Goal: Communication & Community: Answer question/provide support

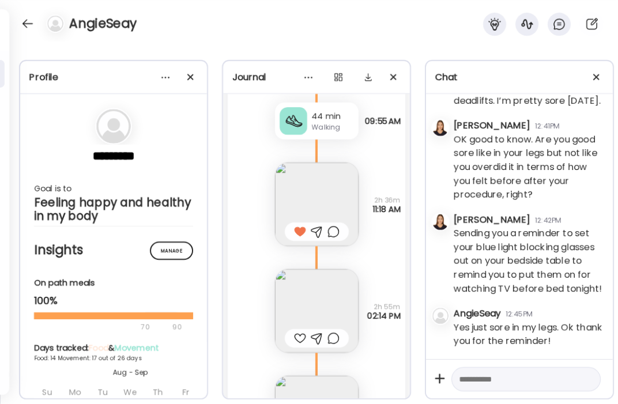
scroll to position [13871, 0]
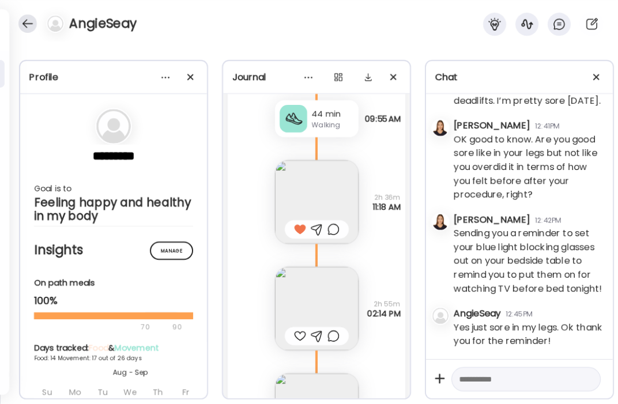
click at [27, 24] on div at bounding box center [27, 23] width 18 height 18
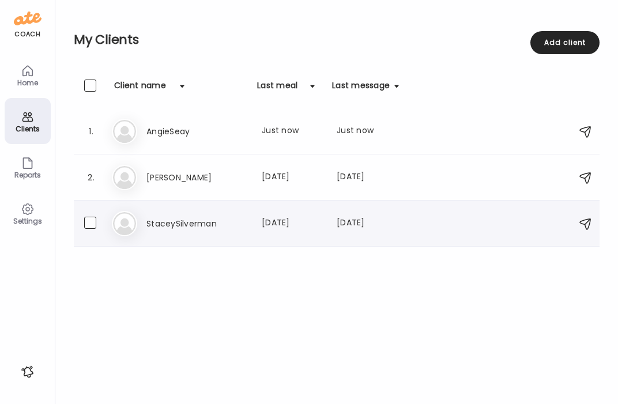
click at [171, 231] on div "St StaceySilverman Last meal: [DATE] Last message: [DATE] You: Also how are you…" at bounding box center [338, 223] width 453 height 25
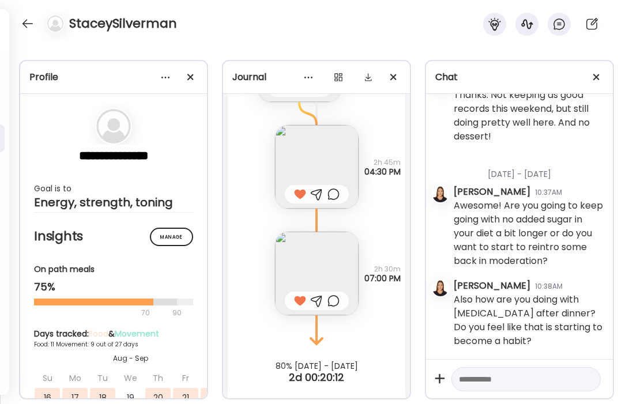
scroll to position [43121, 0]
click at [28, 26] on div at bounding box center [27, 23] width 18 height 18
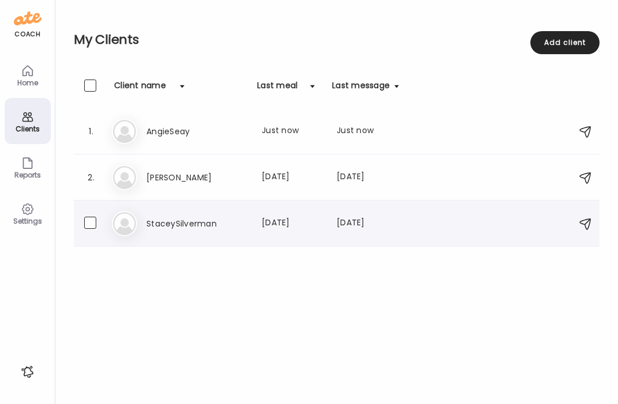
click at [186, 221] on h3 "StaceySilverman" at bounding box center [196, 224] width 101 height 14
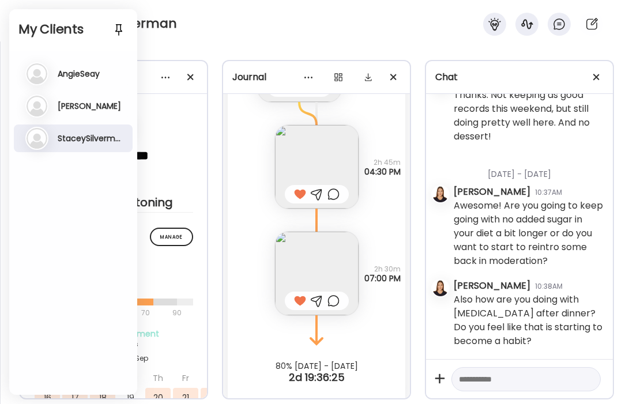
click at [76, 74] on h3 "AngieSeay" at bounding box center [79, 74] width 42 height 10
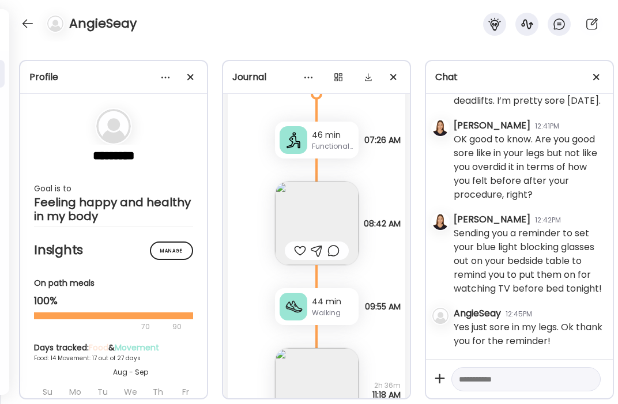
scroll to position [13686, 0]
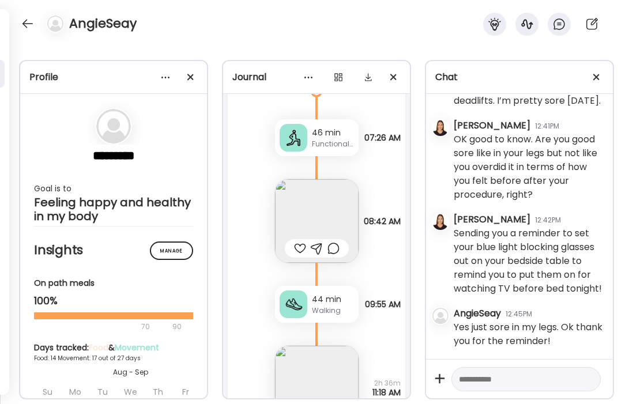
click at [317, 190] on img at bounding box center [317, 221] width 84 height 84
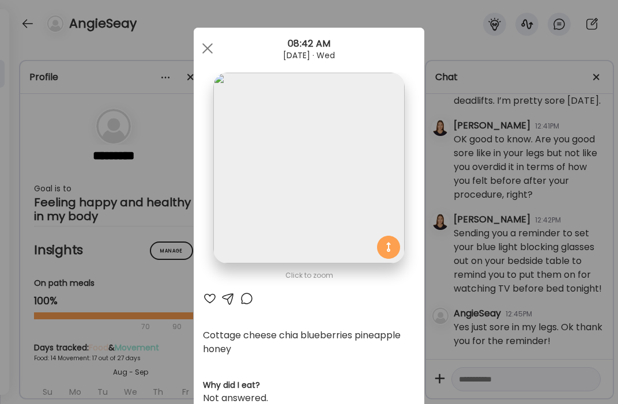
click at [210, 295] on div at bounding box center [210, 299] width 14 height 14
click at [213, 297] on div at bounding box center [210, 299] width 14 height 14
click at [207, 52] on div at bounding box center [207, 48] width 23 height 23
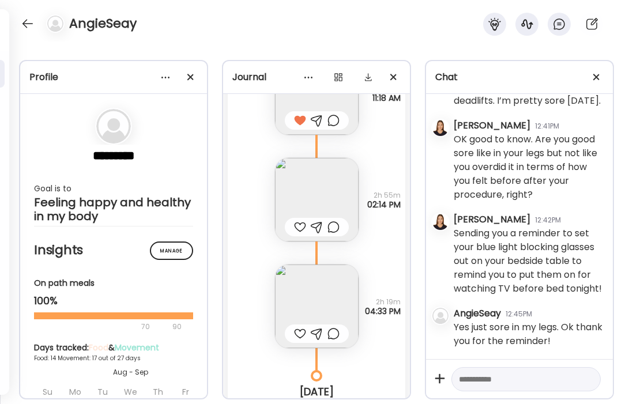
scroll to position [13981, 0]
click at [327, 188] on img at bounding box center [317, 199] width 84 height 84
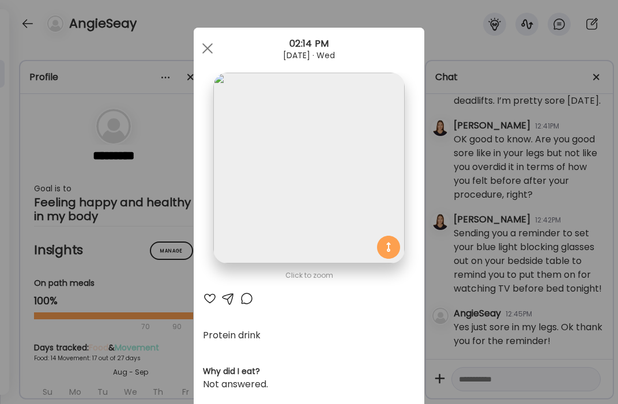
click at [212, 296] on div at bounding box center [210, 299] width 14 height 14
click at [210, 47] on div at bounding box center [207, 48] width 23 height 23
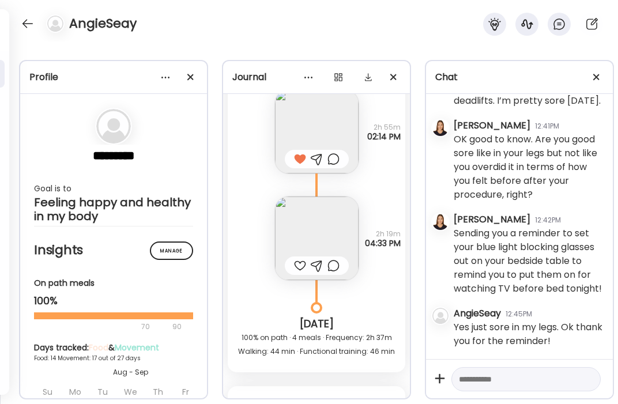
scroll to position [14051, 0]
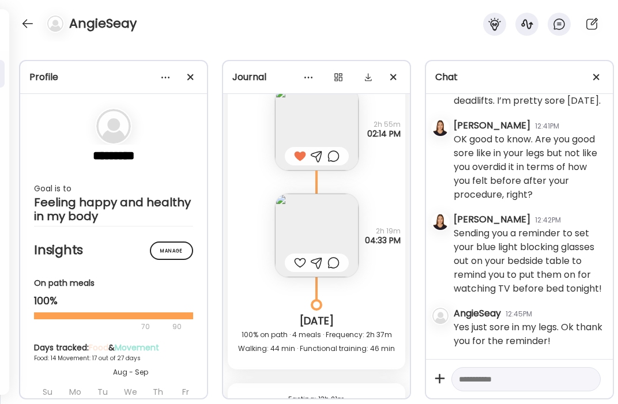
click at [323, 208] on img at bounding box center [317, 236] width 84 height 84
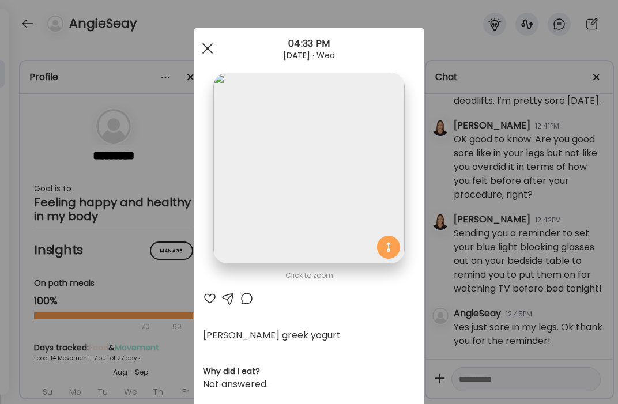
click at [207, 50] on div at bounding box center [207, 48] width 23 height 23
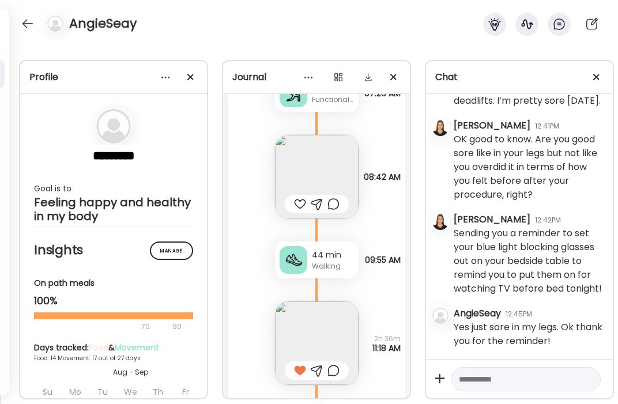
scroll to position [13731, 0]
click at [311, 152] on img at bounding box center [317, 176] width 84 height 84
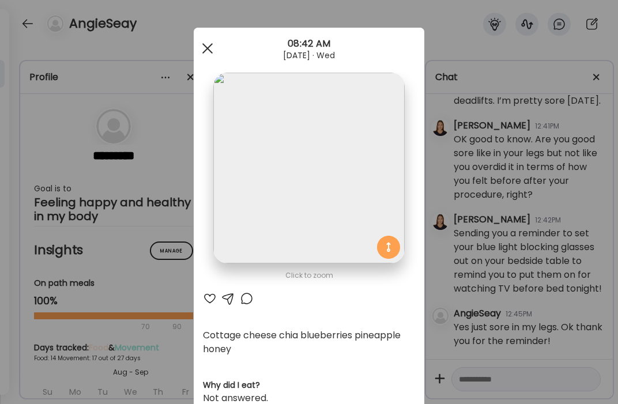
click at [210, 48] on div at bounding box center [207, 48] width 23 height 23
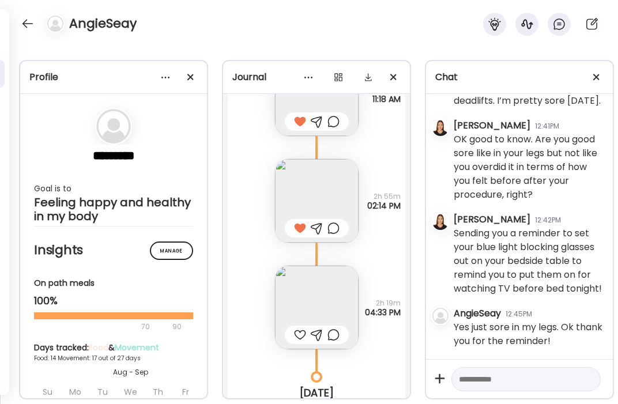
scroll to position [13993, 0]
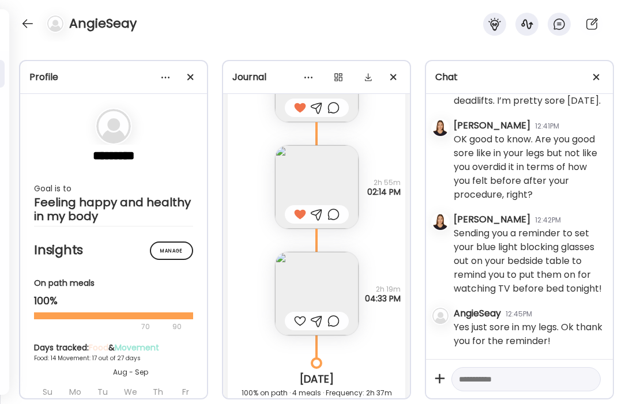
click at [310, 252] on img at bounding box center [317, 294] width 84 height 84
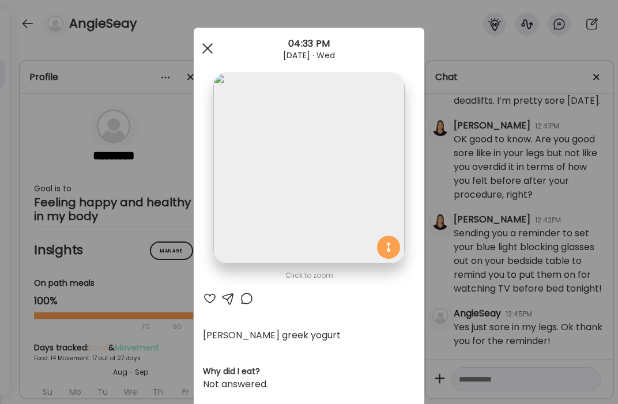
click at [214, 55] on div at bounding box center [207, 48] width 23 height 23
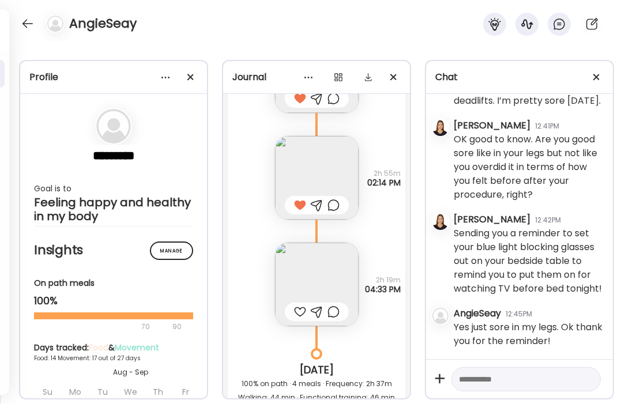
scroll to position [14003, 0]
click at [318, 304] on div at bounding box center [317, 311] width 12 height 14
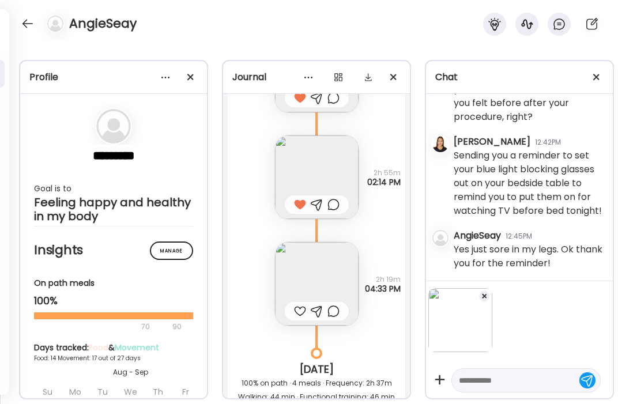
click at [501, 378] on textarea at bounding box center [516, 380] width 114 height 14
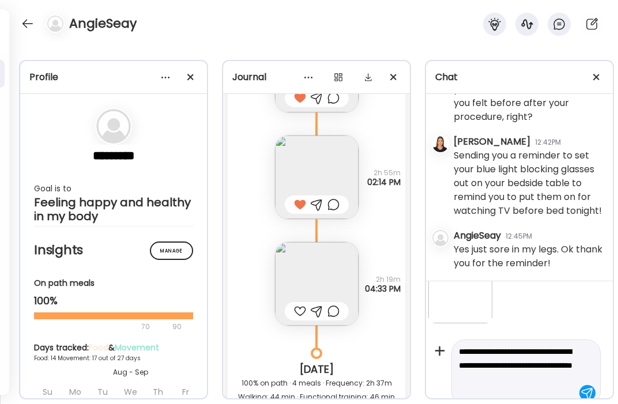
scroll to position [43, 0]
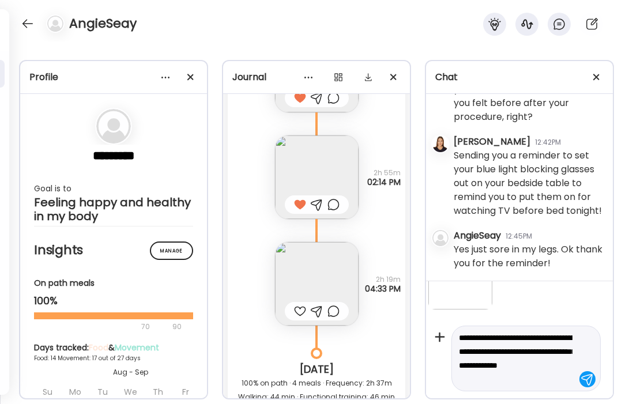
type textarea "**********"
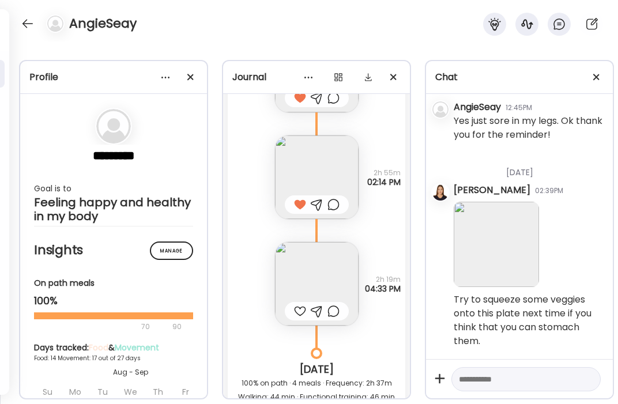
scroll to position [136292, 0]
click at [514, 382] on textarea at bounding box center [516, 379] width 114 height 14
click at [532, 379] on textarea "**********" at bounding box center [516, 379] width 114 height 14
type textarea "**********"
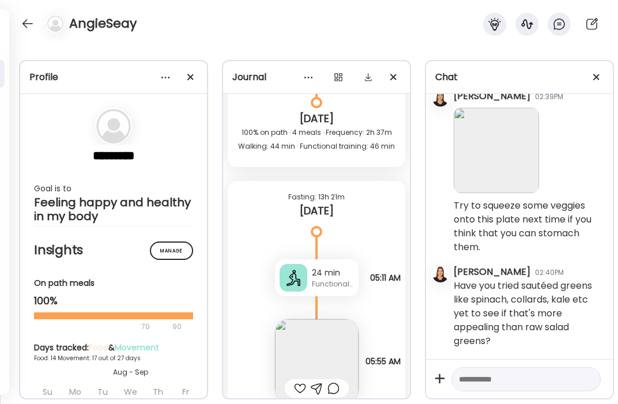
scroll to position [14136, 0]
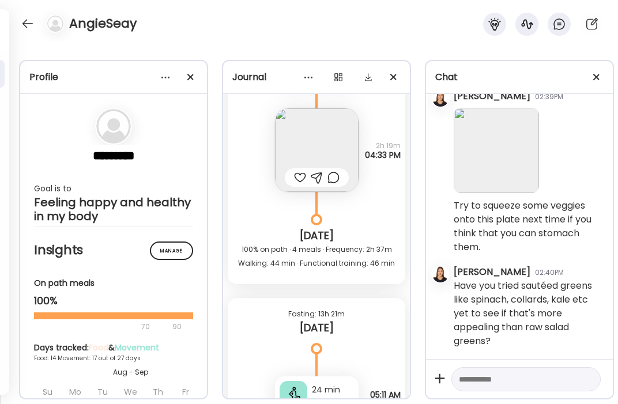
click at [295, 171] on div at bounding box center [300, 178] width 12 height 14
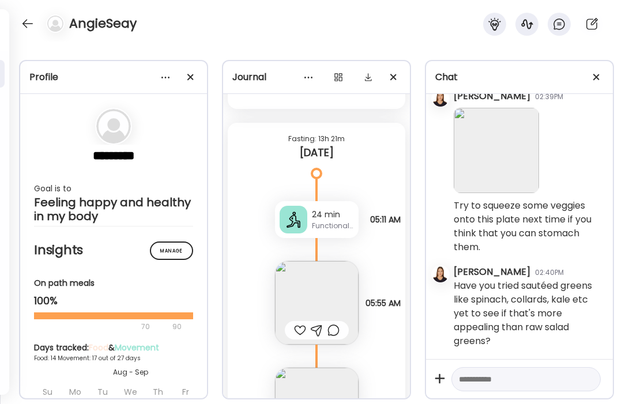
scroll to position [14317, 0]
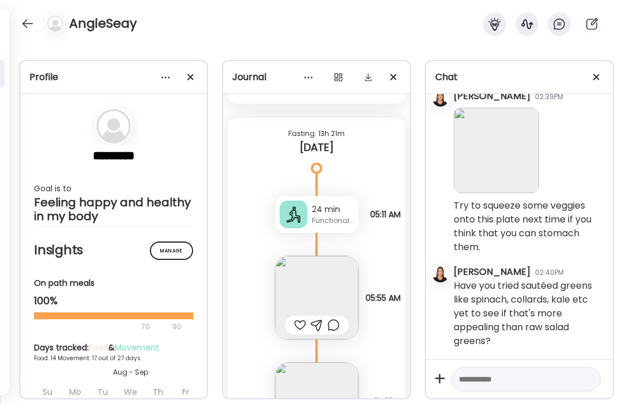
click at [299, 318] on div at bounding box center [300, 325] width 12 height 14
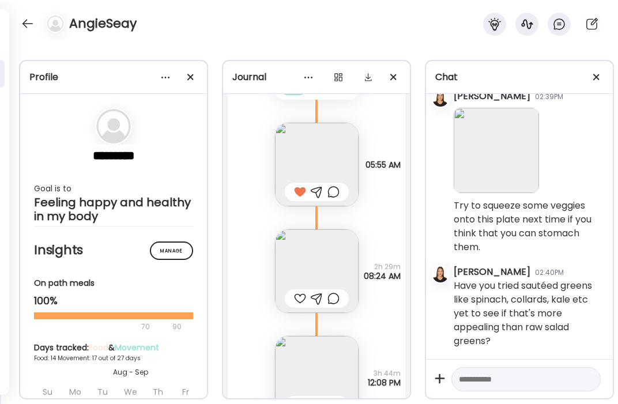
scroll to position [14453, 0]
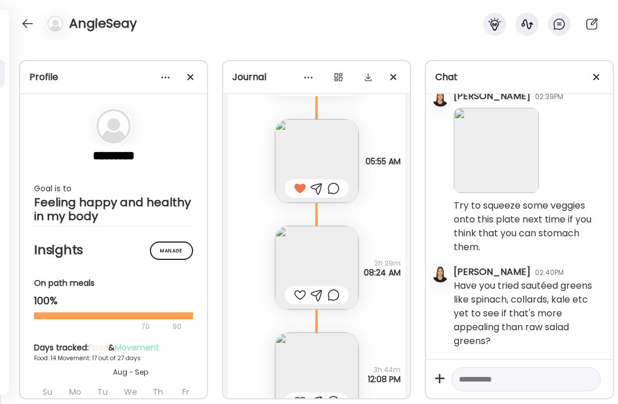
click at [334, 243] on img at bounding box center [317, 268] width 84 height 84
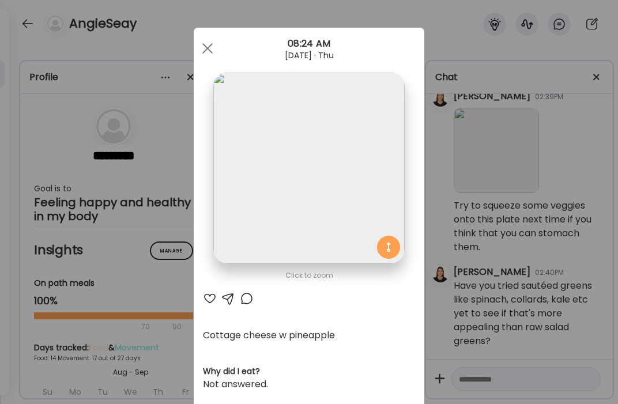
click at [207, 301] on div at bounding box center [210, 299] width 14 height 14
click at [207, 50] on div at bounding box center [207, 48] width 23 height 23
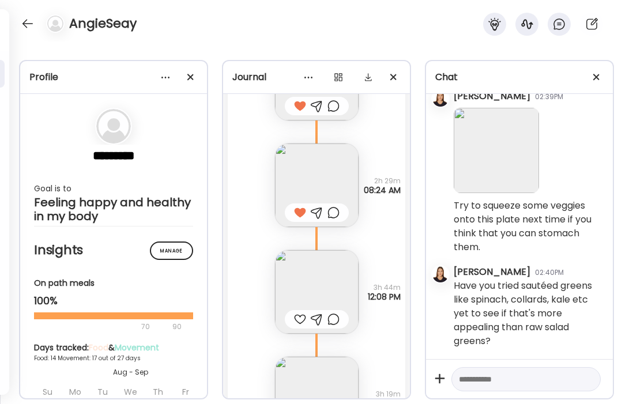
scroll to position [14536, 0]
click at [289, 277] on img at bounding box center [317, 292] width 84 height 84
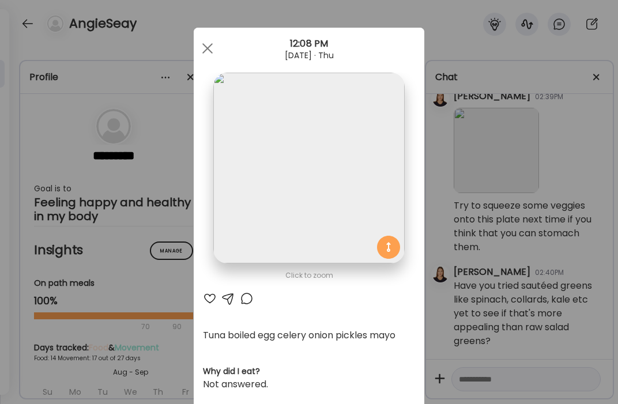
click at [212, 300] on div at bounding box center [210, 299] width 14 height 14
click at [206, 52] on div at bounding box center [207, 48] width 23 height 23
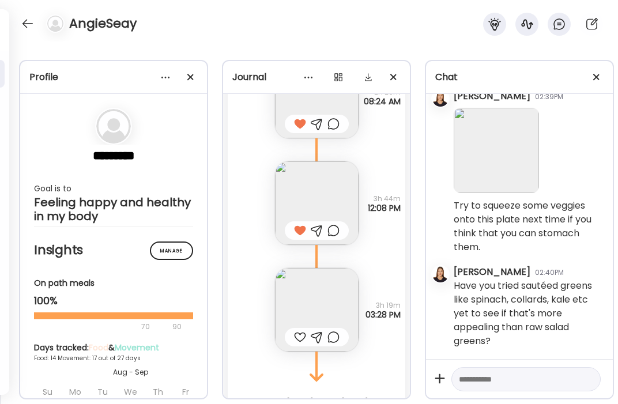
scroll to position [14632, 0]
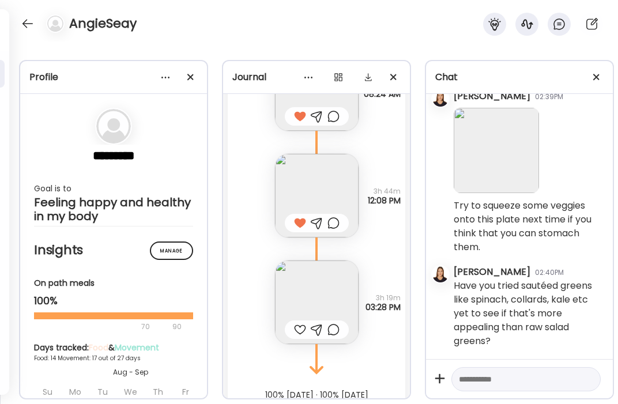
click at [335, 281] on img at bounding box center [317, 303] width 84 height 84
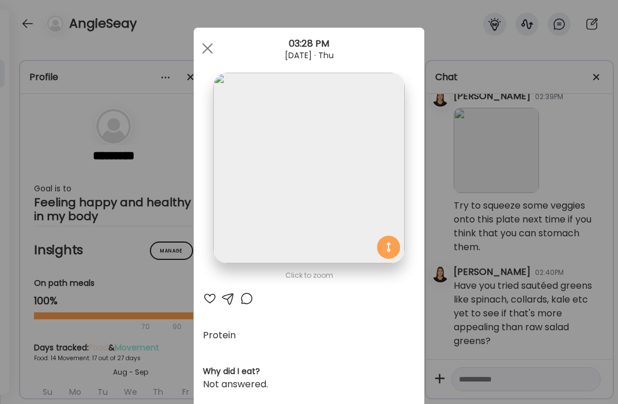
click at [206, 302] on div at bounding box center [210, 299] width 14 height 14
click at [213, 43] on div at bounding box center [207, 48] width 23 height 23
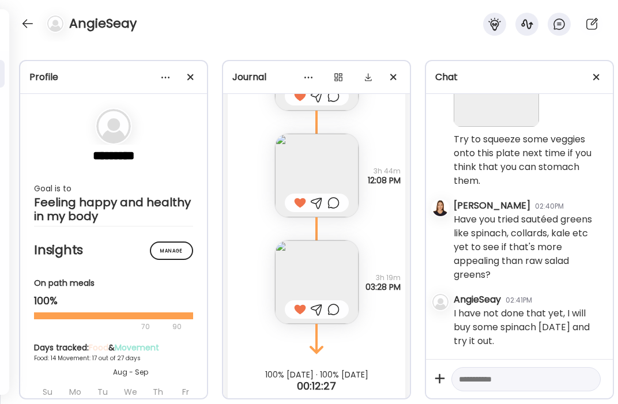
scroll to position [14661, 0]
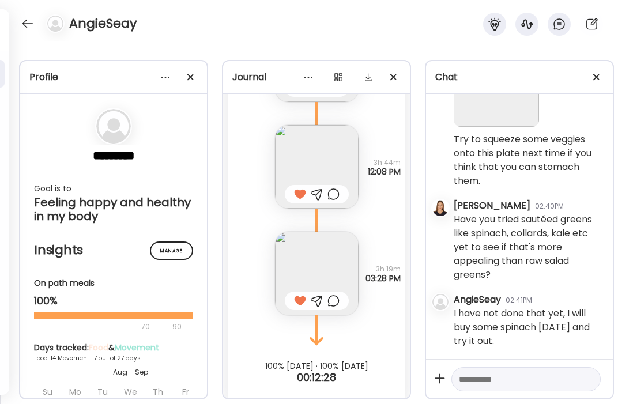
click at [520, 378] on textarea at bounding box center [516, 379] width 114 height 14
click at [519, 378] on textarea at bounding box center [516, 379] width 114 height 14
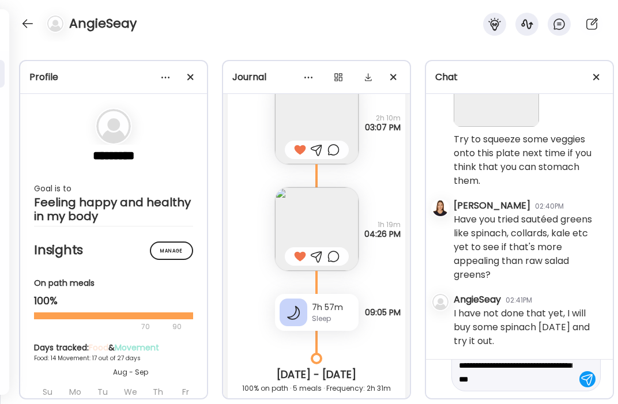
scroll to position [11089, 0]
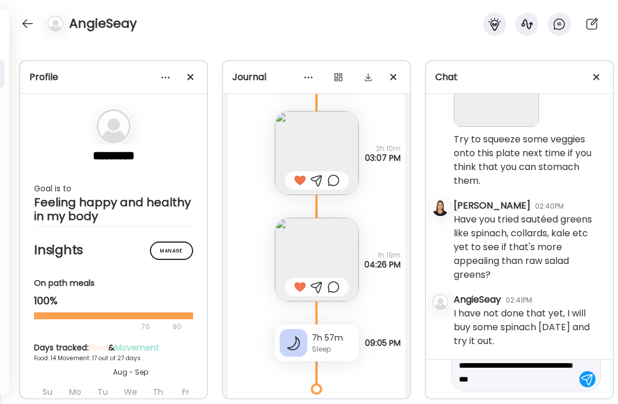
click at [319, 232] on img at bounding box center [317, 260] width 84 height 84
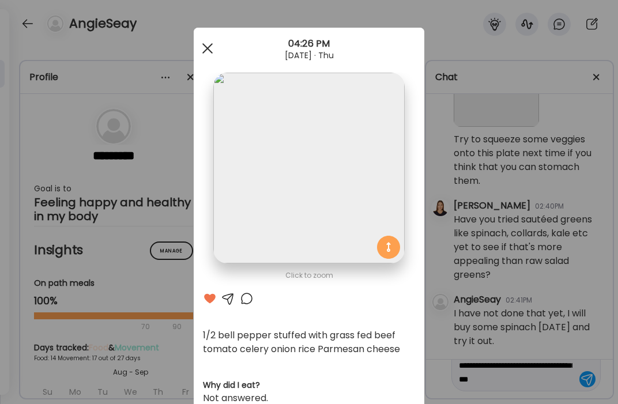
click at [207, 50] on span at bounding box center [207, 48] width 10 height 10
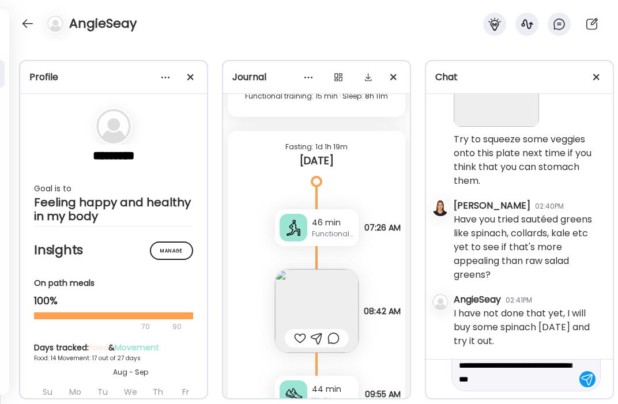
scroll to position [13696, 0]
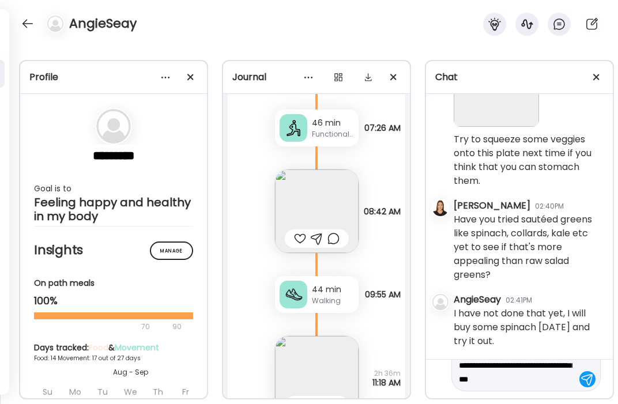
click at [553, 382] on textarea "**********" at bounding box center [516, 365] width 114 height 41
type textarea "**********"
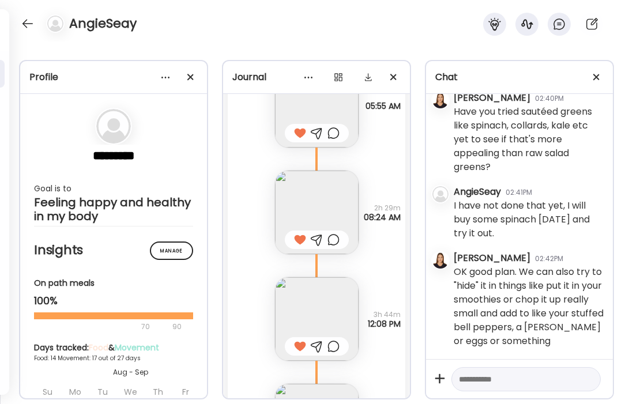
scroll to position [14661, 0]
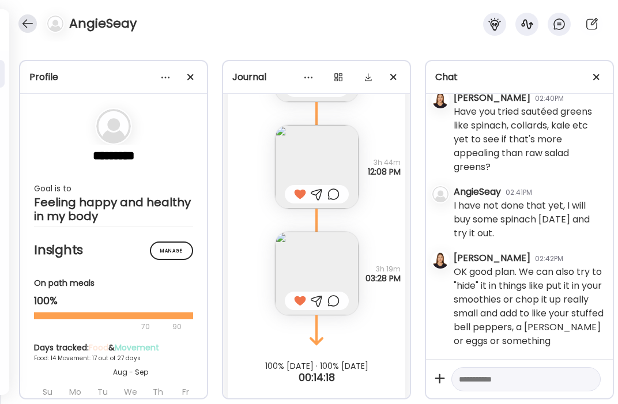
click at [21, 28] on div at bounding box center [27, 23] width 18 height 18
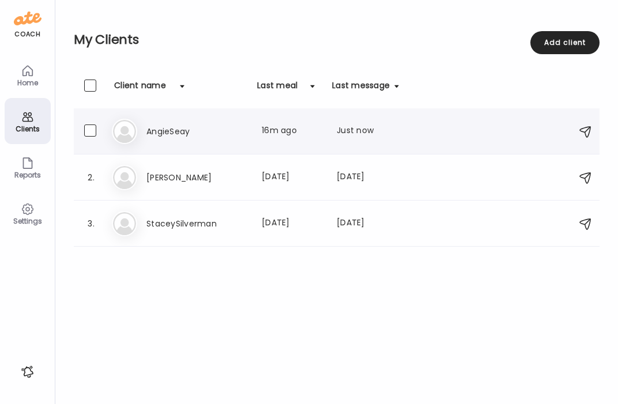
click at [182, 131] on h3 "AngieSeay" at bounding box center [196, 131] width 101 height 14
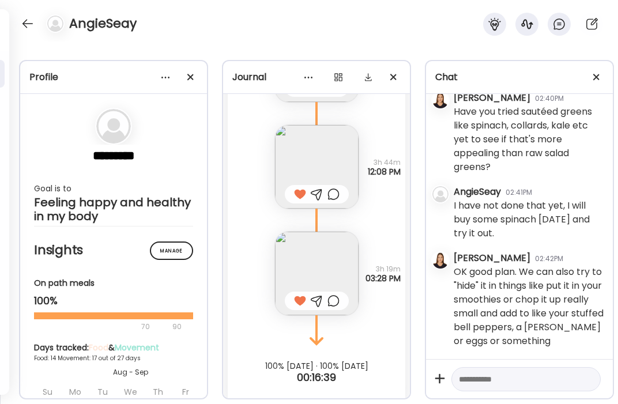
click at [534, 380] on textarea at bounding box center [516, 379] width 114 height 14
paste textarea "**********"
click at [512, 380] on textarea "**********" at bounding box center [516, 359] width 114 height 194
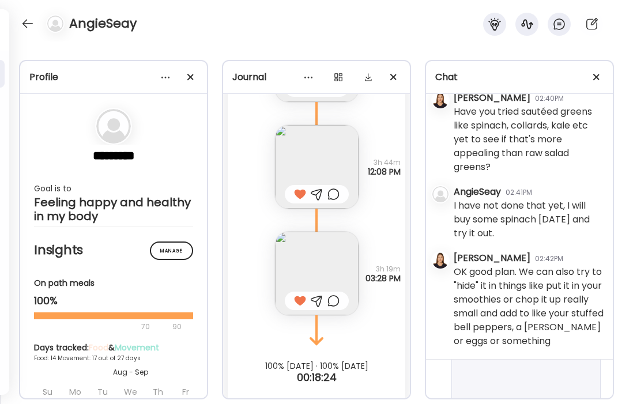
scroll to position [135, 0]
click at [562, 371] on textarea "**********" at bounding box center [516, 347] width 114 height 221
click at [497, 368] on textarea "**********" at bounding box center [516, 330] width 114 height 221
click at [552, 368] on textarea "**********" at bounding box center [516, 330] width 114 height 221
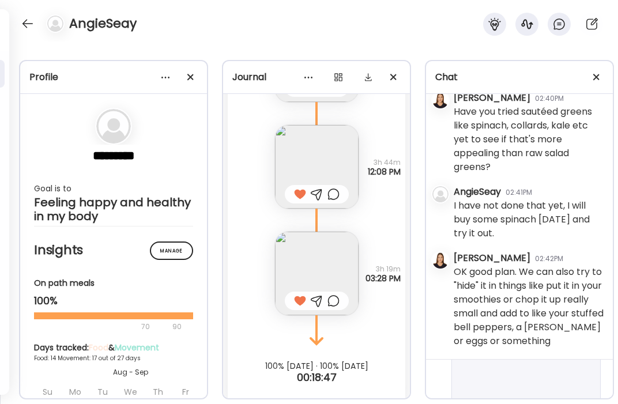
scroll to position [179, 0]
type textarea "**********"
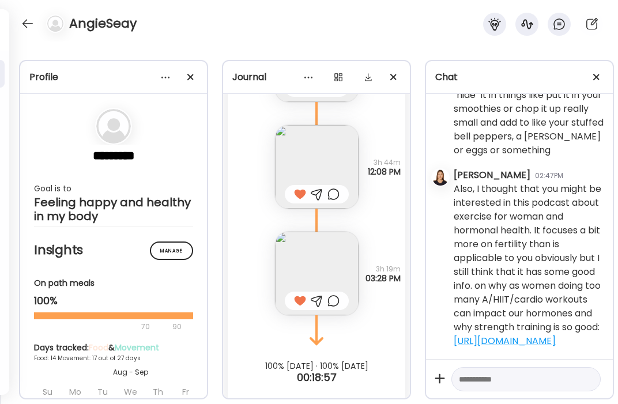
scroll to position [136821, 0]
click at [28, 24] on div at bounding box center [27, 23] width 18 height 18
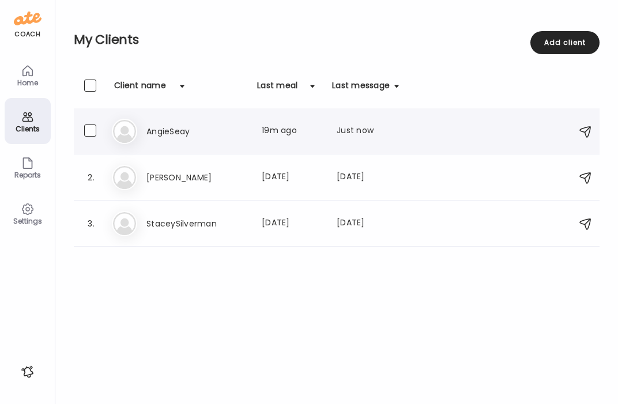
click at [160, 138] on h3 "AngieSeay" at bounding box center [196, 131] width 101 height 14
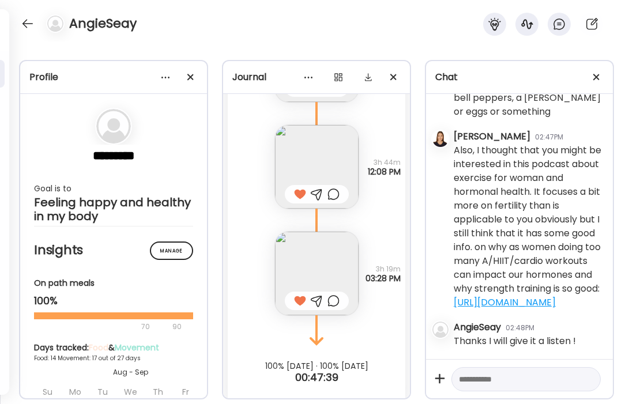
scroll to position [136860, 0]
